Goal: Book appointment/travel/reservation

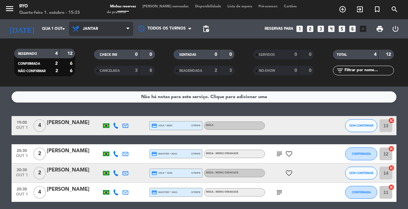
click at [84, 31] on span "Jantar" at bounding box center [90, 29] width 15 height 4
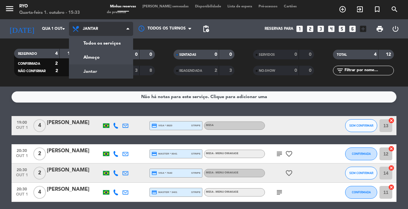
click at [97, 68] on div "menu Ryo Quarta-feira 1. outubro - 15:33 Minhas reservas Mesas semeadas Disponi…" at bounding box center [204, 43] width 408 height 87
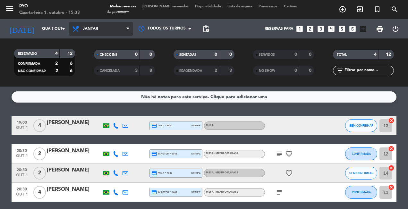
click at [97, 25] on span "Jantar" at bounding box center [101, 29] width 64 height 14
click at [102, 59] on div "menu Ryo Quarta-feira 1. outubro - 15:33 Minhas reservas Mesas semeadas Disponi…" at bounding box center [204, 43] width 408 height 87
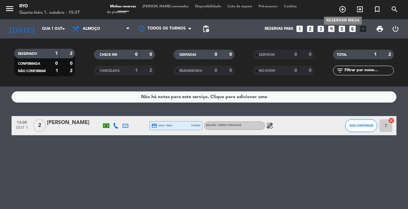
click at [340, 9] on icon "add_circle_outline" at bounding box center [342, 9] width 8 height 8
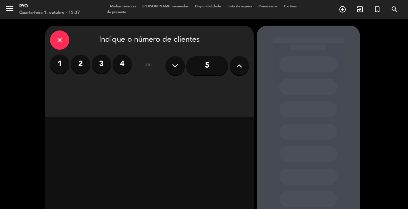
click at [236, 68] on icon at bounding box center [239, 66] width 6 height 10
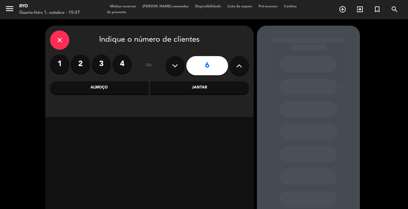
click at [171, 90] on div "Jantar" at bounding box center [199, 87] width 99 height 13
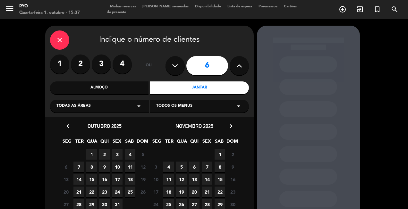
click at [133, 109] on div "Todas as áreas arrow_drop_down" at bounding box center [99, 106] width 99 height 13
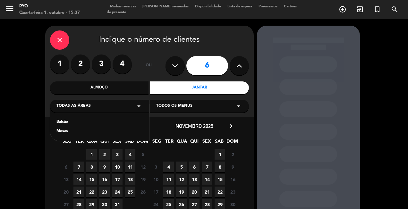
click at [82, 133] on div "Mesas" at bounding box center [99, 131] width 86 height 6
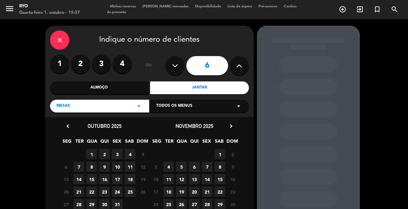
click at [105, 155] on span "2" at bounding box center [104, 154] width 11 height 11
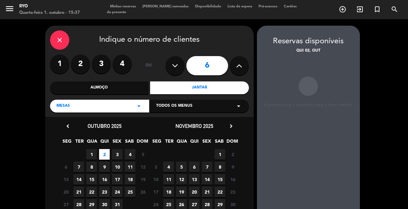
scroll to position [26, 0]
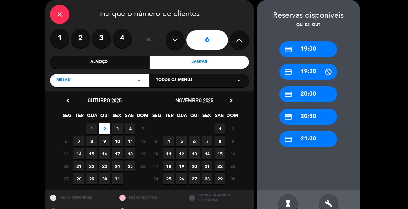
click at [310, 95] on div "credit_card 20:00" at bounding box center [308, 94] width 58 height 16
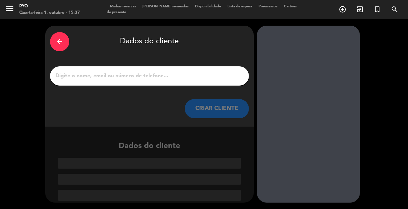
scroll to position [0, 0]
click at [172, 69] on div at bounding box center [149, 75] width 199 height 19
click at [180, 75] on input "1" at bounding box center [149, 75] width 189 height 9
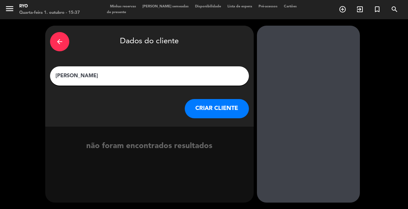
type input "[PERSON_NAME]"
click at [216, 106] on button "CRIAR CLIENTE" at bounding box center [217, 108] width 64 height 19
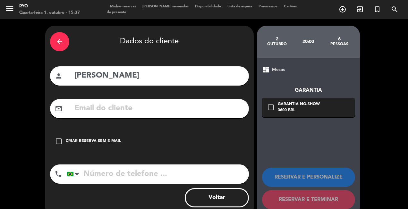
click at [128, 170] on input "tel" at bounding box center [158, 173] width 182 height 19
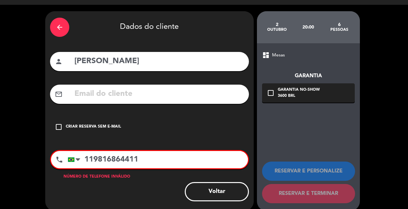
scroll to position [22, 0]
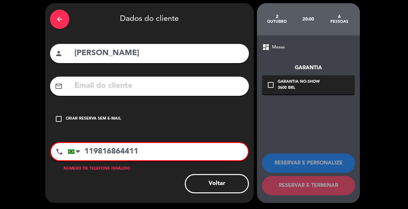
click at [157, 194] on div "arrow_back Dados do cliente person [PERSON_NAME] mail_outline check_box_outline…" at bounding box center [149, 103] width 208 height 200
click at [119, 151] on input "119816864411" at bounding box center [158, 151] width 180 height 17
click at [126, 152] on input "119816864411" at bounding box center [158, 151] width 180 height 17
click at [132, 151] on input "119816864411" at bounding box center [158, 151] width 180 height 17
click at [142, 151] on input "119816864411" at bounding box center [158, 151] width 180 height 17
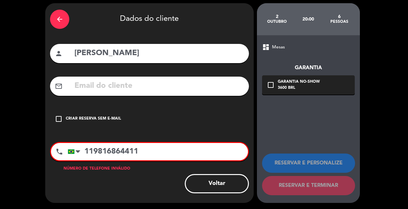
click at [87, 151] on input "119816864411" at bounding box center [158, 151] width 180 height 17
click at [121, 152] on input "119816864411" at bounding box center [158, 151] width 180 height 17
click at [160, 154] on input "11981686-4411" at bounding box center [158, 151] width 180 height 17
click at [125, 153] on input "11981686-4411" at bounding box center [158, 151] width 180 height 17
click at [123, 150] on input "11981686-4411" at bounding box center [158, 151] width 180 height 17
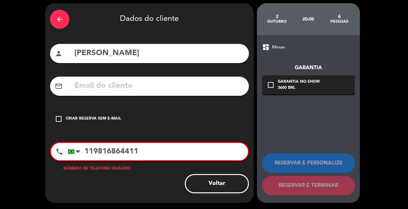
click at [158, 181] on div "Voltar" at bounding box center [149, 183] width 199 height 19
click at [123, 85] on input "text" at bounding box center [159, 85] width 170 height 13
click at [156, 153] on input "119816864411" at bounding box center [158, 151] width 180 height 17
click at [156, 154] on input "119816864411" at bounding box center [158, 151] width 180 height 17
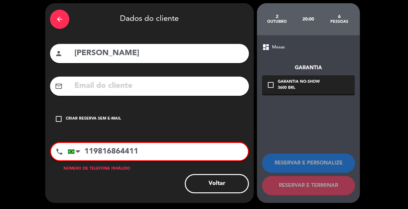
click at [94, 153] on input "119816864411" at bounding box center [158, 151] width 180 height 17
drag, startPoint x: 93, startPoint y: 151, endPoint x: 76, endPoint y: 151, distance: 16.4
click at [76, 151] on div "[GEOGRAPHIC_DATA] +1 [GEOGRAPHIC_DATA] +44 [GEOGRAPHIC_DATA] ([GEOGRAPHIC_DATA]…" at bounding box center [158, 151] width 180 height 17
click at [120, 183] on div "Voltar" at bounding box center [149, 183] width 199 height 19
click at [86, 150] on input "9816864411" at bounding box center [158, 151] width 180 height 17
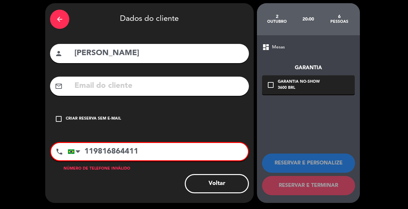
click at [148, 152] on input "119816864411" at bounding box center [158, 151] width 180 height 17
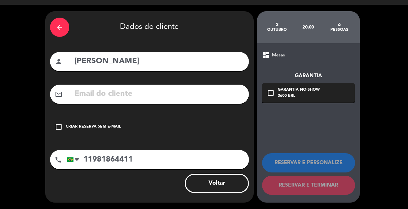
scroll to position [14, 0]
type input "11981864411"
click at [59, 129] on icon "check_box_outline_blank" at bounding box center [59, 127] width 8 height 8
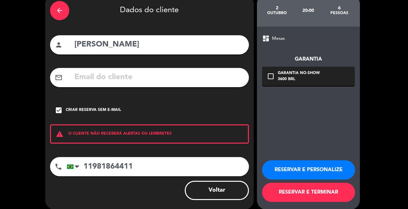
scroll to position [38, 0]
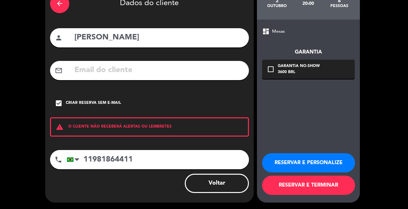
click at [316, 182] on button "RESERVAR E TERMINAR" at bounding box center [308, 185] width 93 height 19
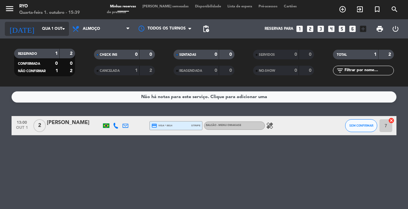
click at [58, 29] on input "Qua 1 out" at bounding box center [64, 28] width 51 height 11
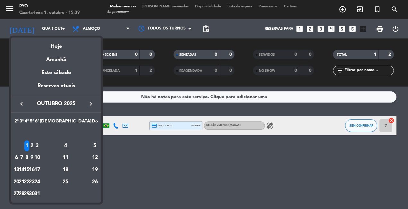
click at [34, 146] on div "2" at bounding box center [31, 145] width 5 height 11
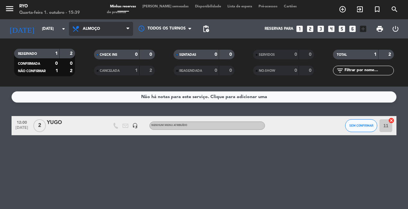
click at [99, 31] on span "Almoço" at bounding box center [91, 29] width 17 height 4
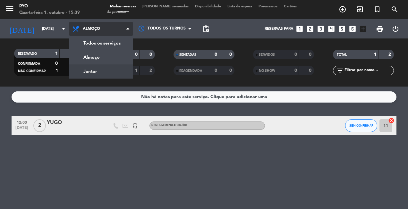
click at [99, 73] on div "menu Ryo Quarta-feira 1. outubro - 15:39 Minhas reservas Mesas semeadas Disponi…" at bounding box center [204, 43] width 408 height 87
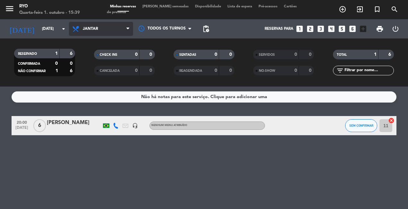
click at [94, 32] on span "Jantar" at bounding box center [101, 29] width 64 height 14
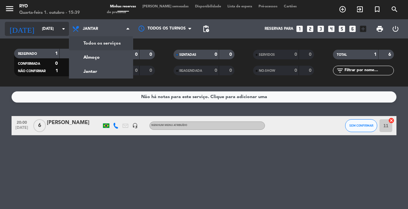
click at [44, 32] on input "[DATE]" at bounding box center [64, 28] width 51 height 11
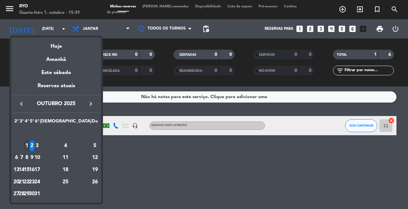
click at [29, 144] on div "1" at bounding box center [26, 145] width 5 height 11
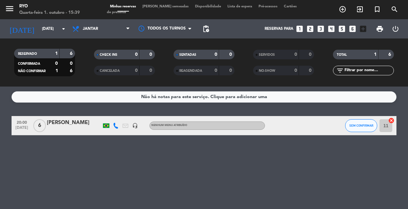
type input "Qua 1 out"
